Goal: Information Seeking & Learning: Learn about a topic

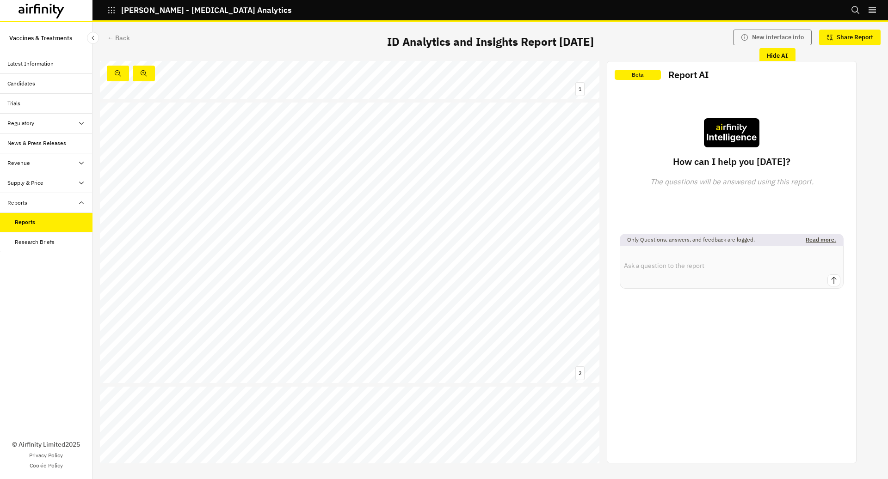
scroll to position [252, 0]
click at [192, 198] on link at bounding box center [174, 199] width 81 height 6
click at [95, 37] on icon "Close Sidebar" at bounding box center [93, 38] width 6 height 6
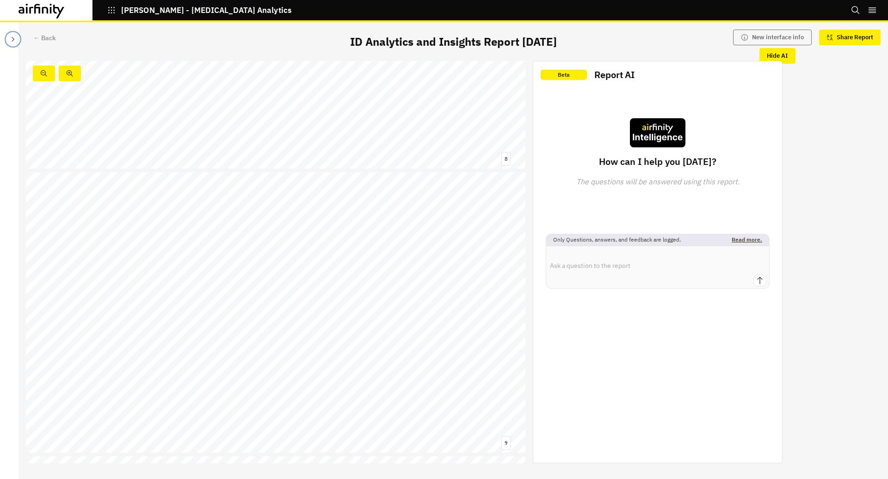
click at [12, 39] on icon "Close Sidebar" at bounding box center [12, 39] width 7 height 7
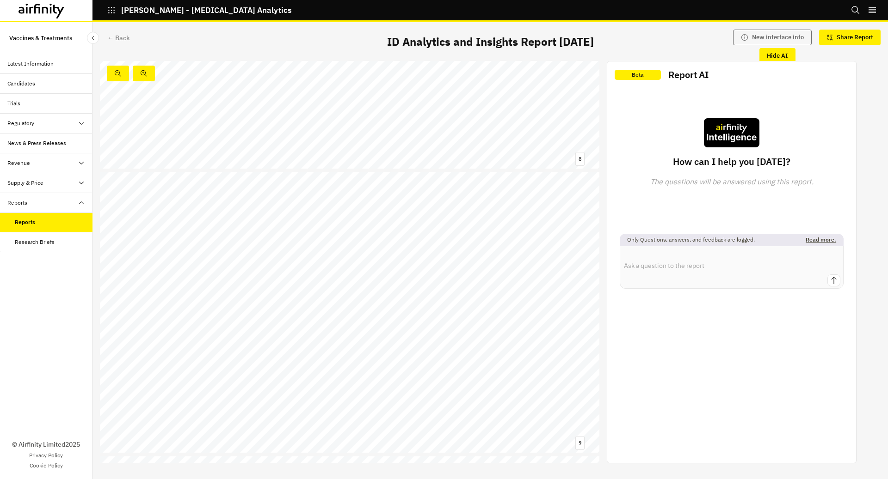
click at [45, 238] on div "Research Briefs" at bounding box center [35, 242] width 40 height 8
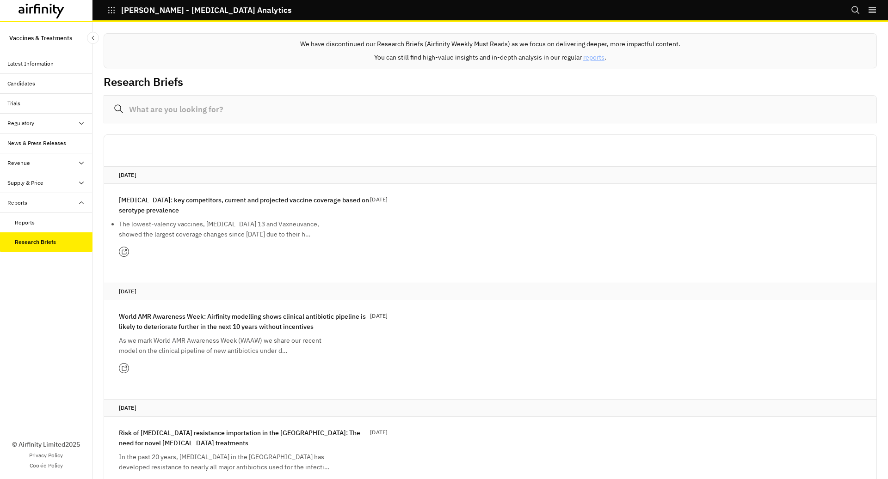
click at [122, 250] on icon at bounding box center [124, 252] width 6 height 6
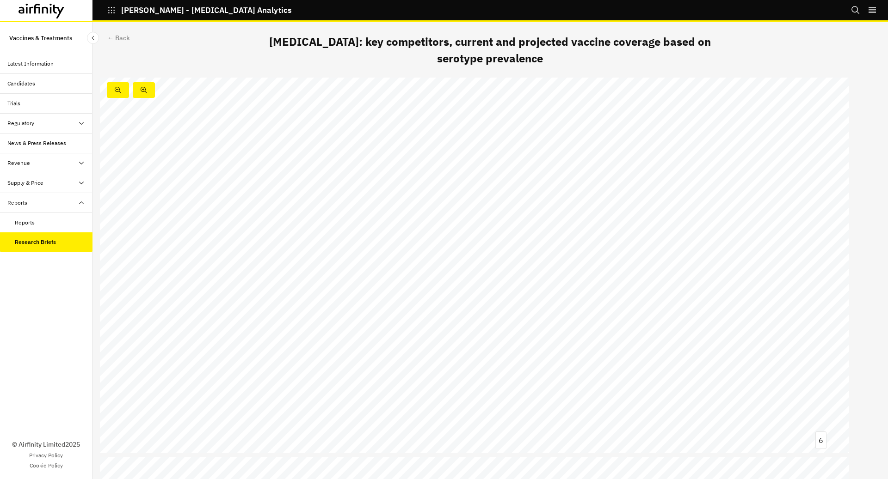
scroll to position [2122, 0]
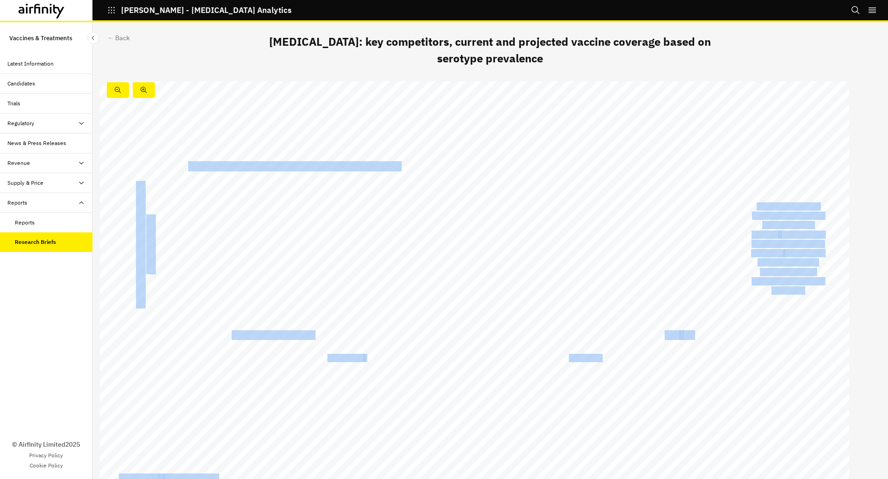
drag, startPoint x: 664, startPoint y: 331, endPoint x: 700, endPoint y: 331, distance: 36.1
click at [700, 331] on div "Vaxcyte, Iventprise , and Merck’s vaccines would offer best coverage against IP…" at bounding box center [474, 291] width 749 height 421
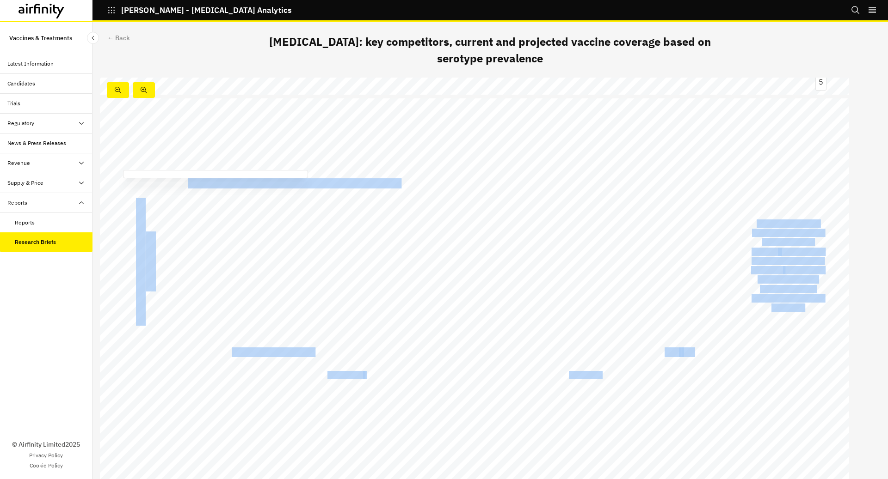
scroll to position [2118, 0]
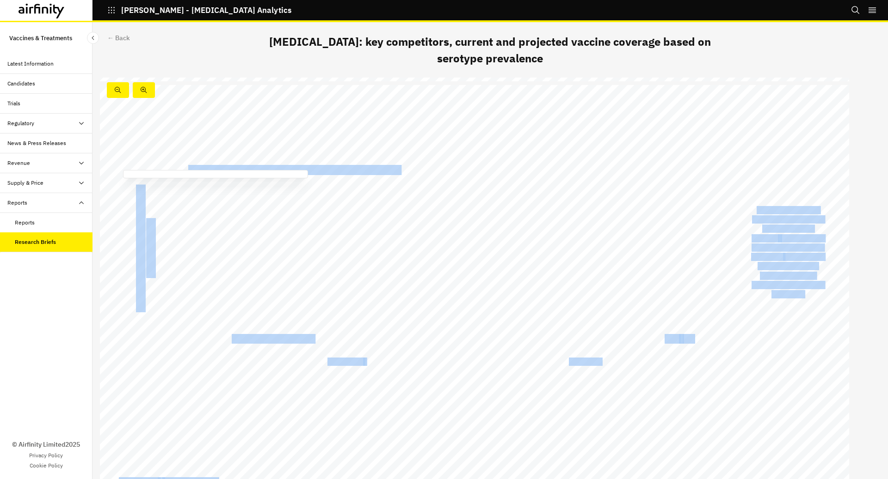
click at [58, 64] on div "Latest Information" at bounding box center [49, 64] width 85 height 8
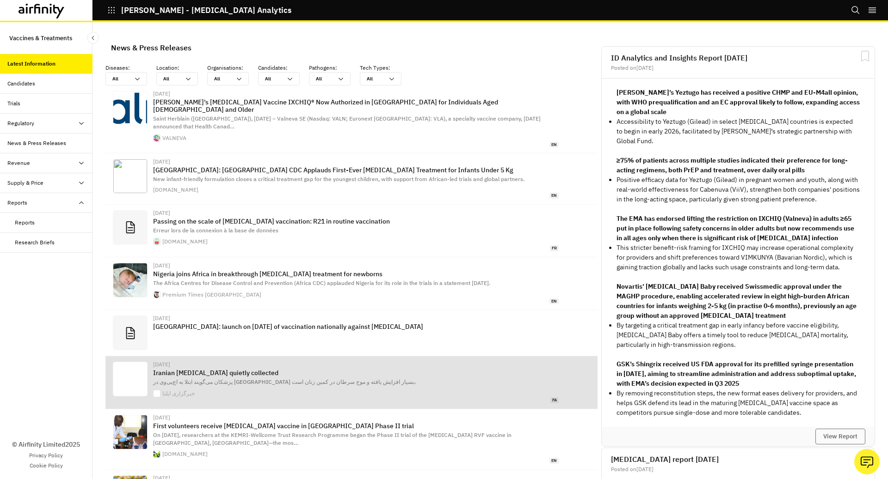
scroll to position [177, 0]
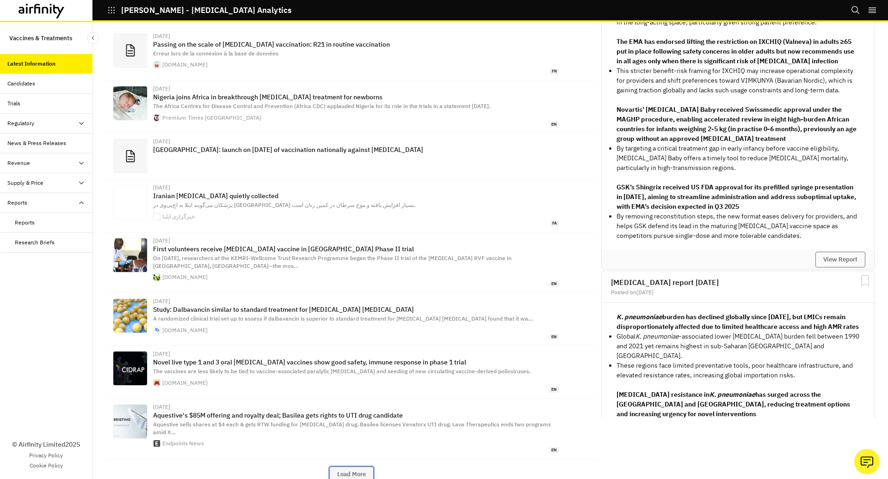
click at [349, 467] on button "Load More" at bounding box center [351, 475] width 44 height 16
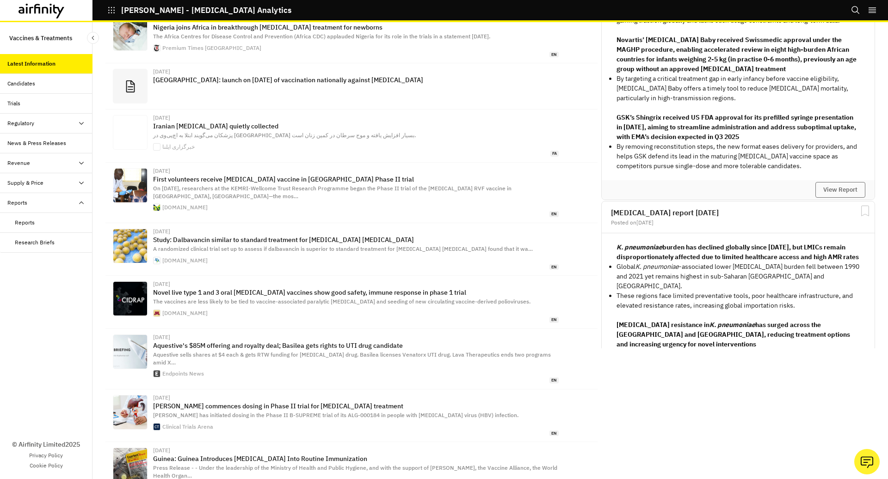
scroll to position [0, 0]
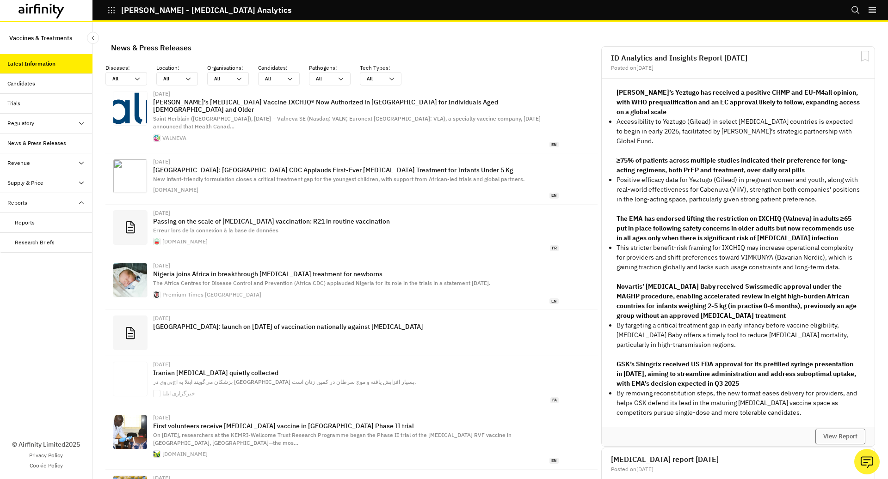
click at [30, 225] on div "Reports" at bounding box center [25, 223] width 20 height 8
